Goal: Information Seeking & Learning: Learn about a topic

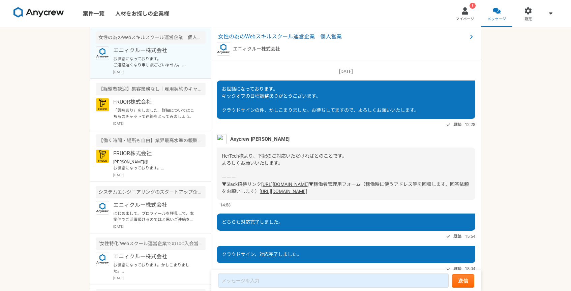
scroll to position [519, 0]
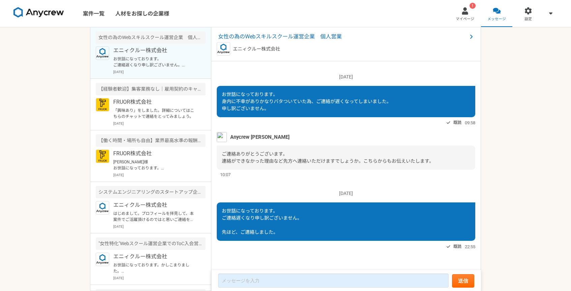
click at [490, 99] on div "案件一覧 人材をお探しの企業様 ! マイページ メッセージ 設定 女性の為のWebスキルスクール運営企業　個人営業 エニィクルー株式会社 お世話になっておりま…" at bounding box center [285, 145] width 571 height 291
click at [90, 17] on link "案件一覧" at bounding box center [94, 13] width 32 height 27
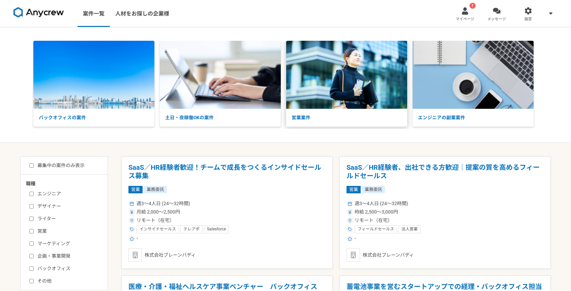
click at [348, 110] on p "営業案件" at bounding box center [346, 118] width 121 height 18
click at [499, 18] on span "メッセージ" at bounding box center [496, 19] width 19 height 5
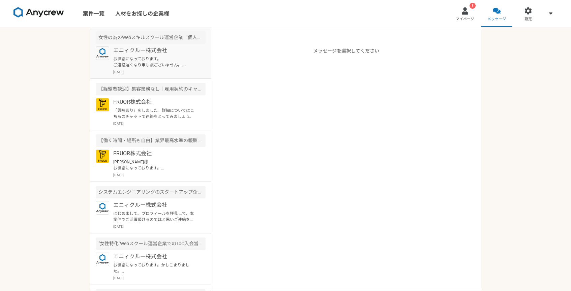
click at [149, 55] on div "エニィクルー株式会社 お世話になっております。 ご連絡遅くなり申し訳ございません。 先ほど、ご連絡しました。 [DATE]" at bounding box center [159, 61] width 92 height 28
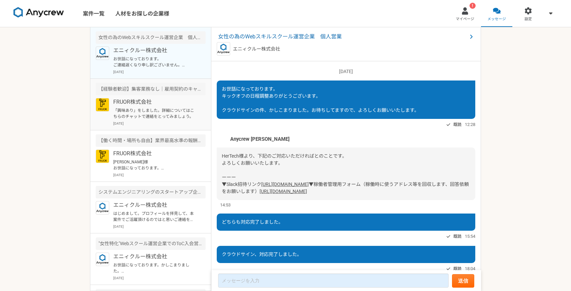
scroll to position [519, 0]
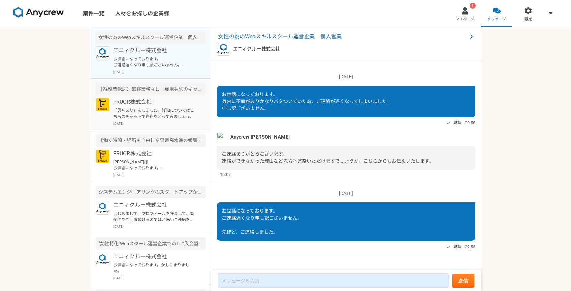
click at [155, 83] on div "【経験者歓迎】集客業務なし｜雇用契約のキャリアアドバイザー" at bounding box center [151, 89] width 110 height 12
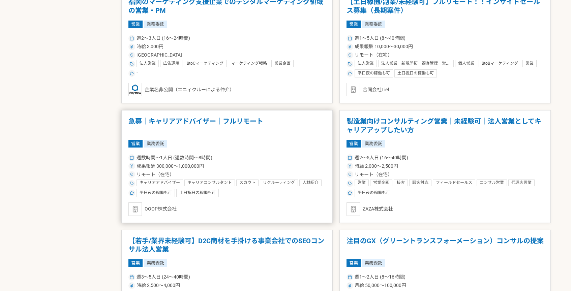
scroll to position [562, 0]
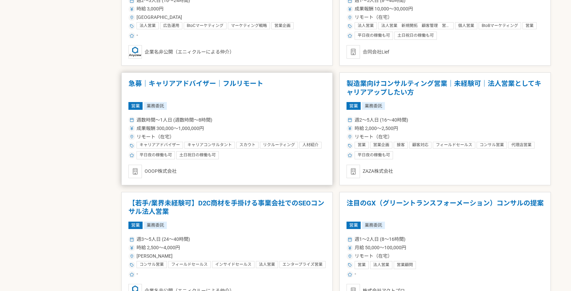
click at [248, 123] on div "週数時間〜1人日 (週数時間〜8時間)" at bounding box center [226, 120] width 197 height 7
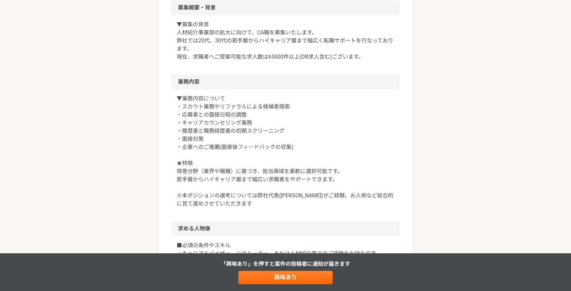
scroll to position [201, 0]
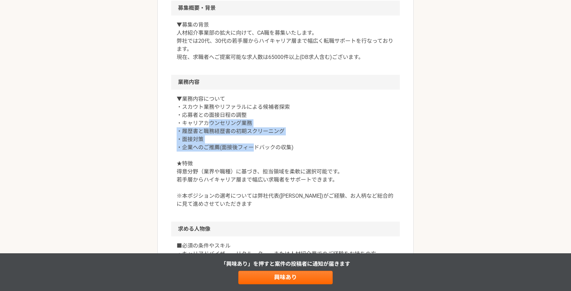
drag, startPoint x: 208, startPoint y: 126, endPoint x: 255, endPoint y: 150, distance: 52.9
click at [256, 150] on p "▼業務内容について ・スカウト業務やリファラルによる候補者探索 ・応募者との面接日程の調整 ・キャリアカウンセリング業務 ・履歴書と職務経歴書の初期スクリーニ…" at bounding box center [286, 151] width 218 height 113
click at [255, 150] on p "▼業務内容について ・スカウト業務やリファラルによる候補者探索 ・応募者との面接日程の調整 ・キャリアカウンセリング業務 ・履歴書と職務経歴書の初期スクリーニ…" at bounding box center [286, 151] width 218 height 113
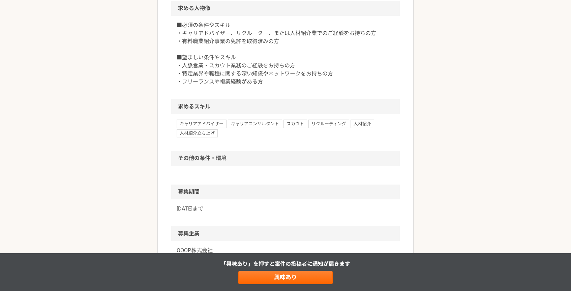
scroll to position [422, 0]
